Goal: Check status: Check status

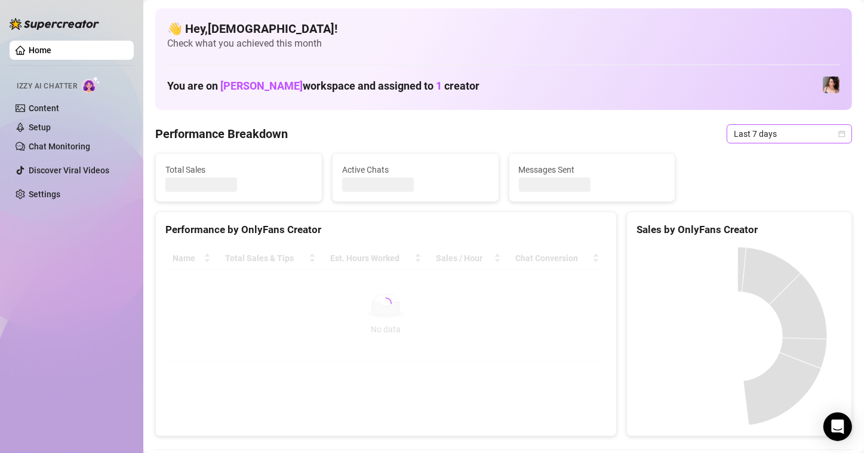
click at [734, 132] on span "Last 7 days" at bounding box center [789, 134] width 111 height 18
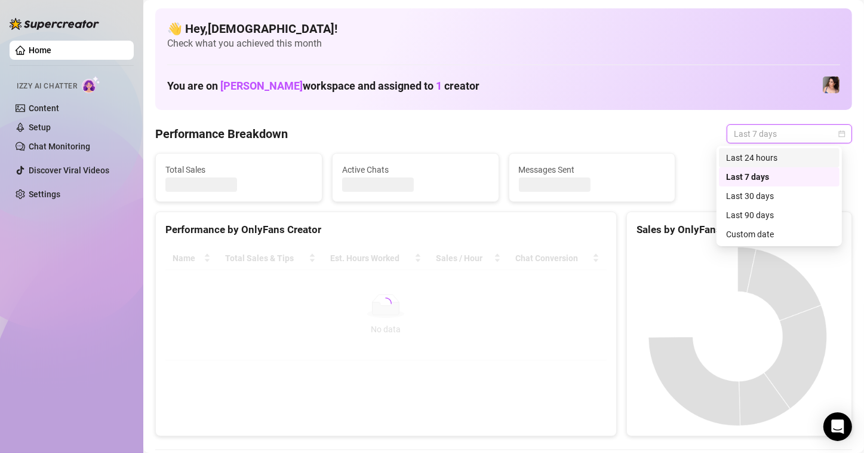
click at [757, 232] on div "Custom date" at bounding box center [779, 233] width 106 height 13
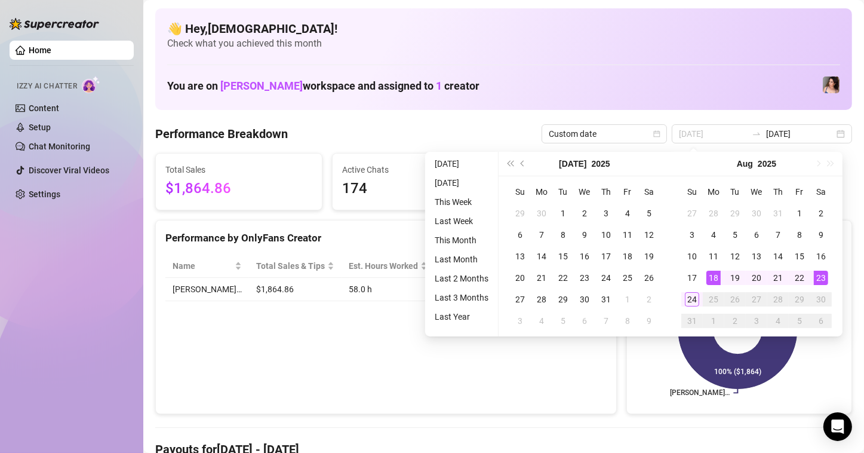
type input "[DATE]"
drag, startPoint x: 712, startPoint y: 279, endPoint x: 692, endPoint y: 293, distance: 24.2
click at [712, 279] on div "18" at bounding box center [713, 277] width 14 height 14
type input "[DATE]"
click at [688, 301] on div "24" at bounding box center [692, 299] width 14 height 14
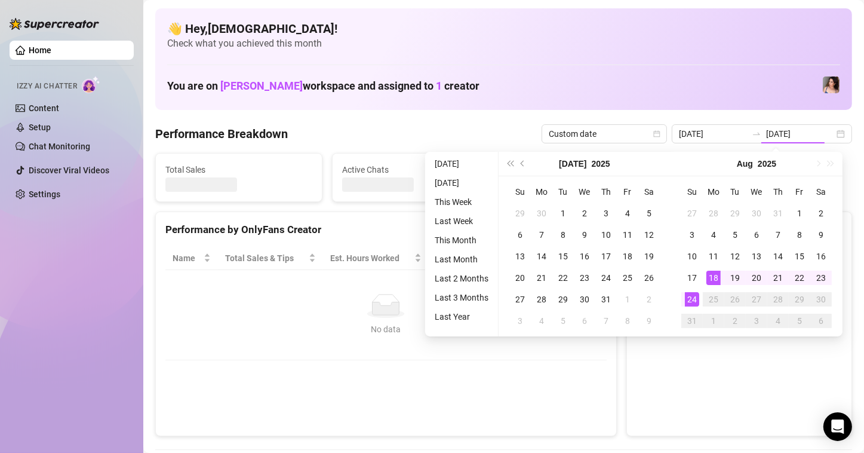
type input "[DATE]"
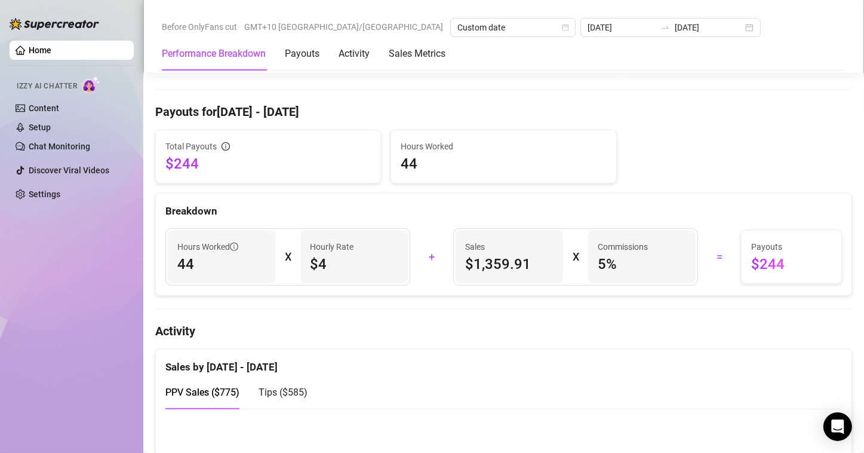
scroll to position [358, 0]
